Goal: Navigation & Orientation: Find specific page/section

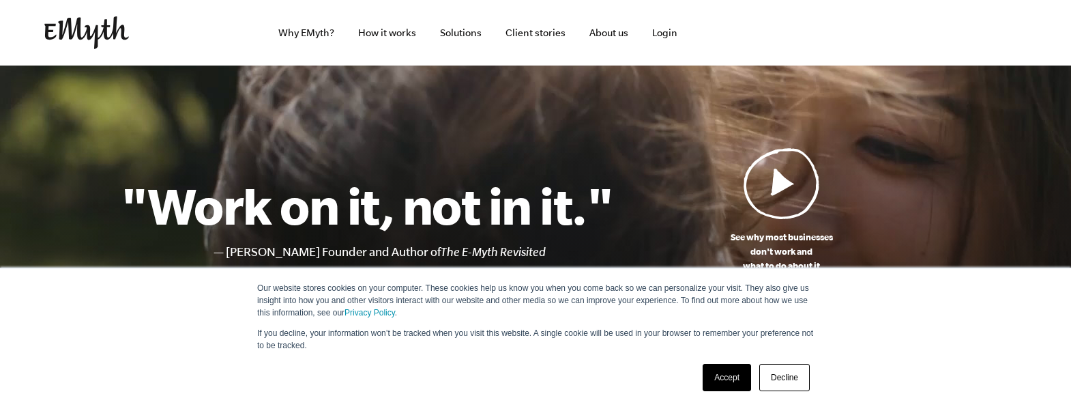
click at [727, 381] on link "Accept" at bounding box center [727, 377] width 48 height 27
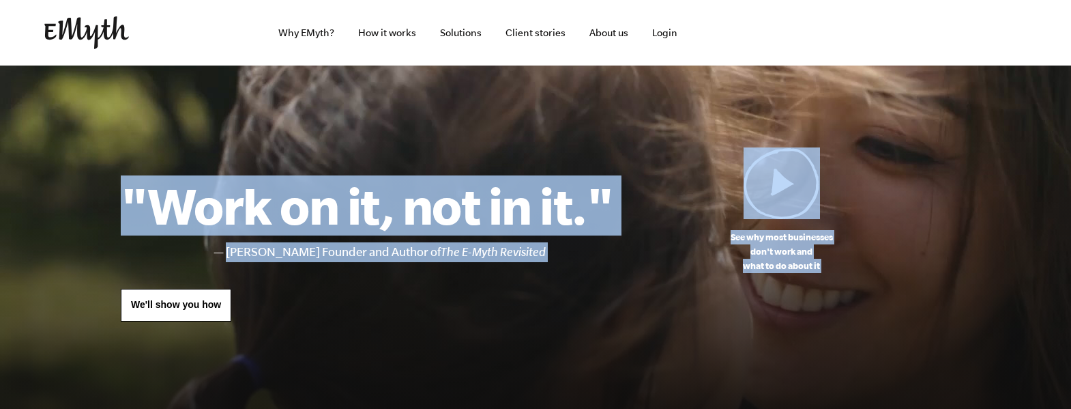
drag, startPoint x: 1041, startPoint y: 148, endPoint x: 760, endPoint y: 147, distance: 280.4
click at [760, 147] on section "See why most businesses don't work and what to do about it "Work on it, not in …" at bounding box center [535, 273] width 1071 height 415
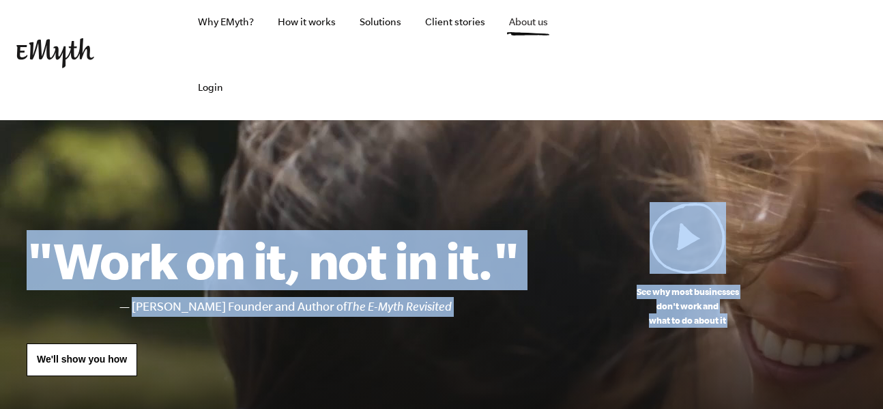
click at [522, 29] on link "About us" at bounding box center [528, 22] width 61 height 66
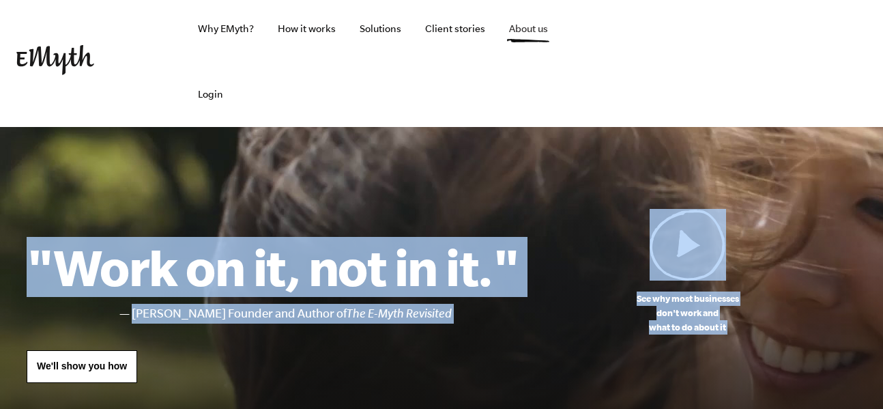
scroll to position [5, 0]
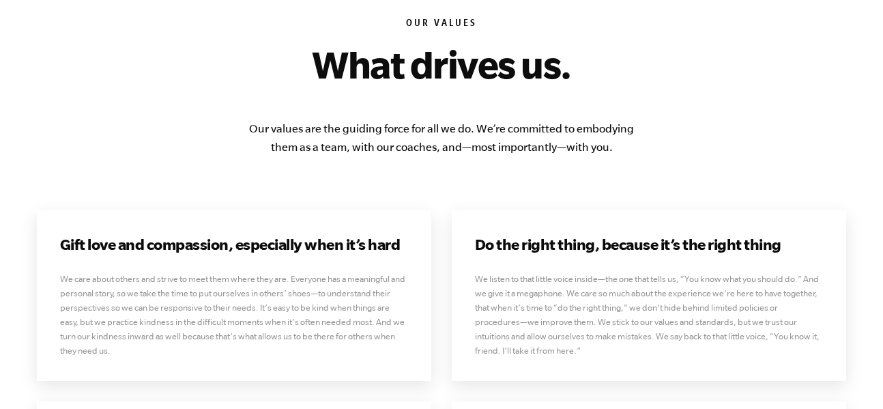
scroll to position [3233, 0]
